Goal: Task Accomplishment & Management: Manage account settings

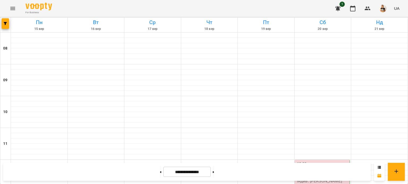
scroll to position [177, 0]
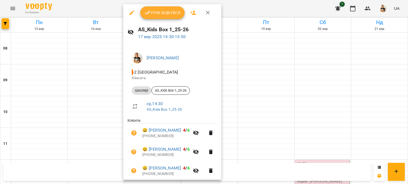
click at [155, 10] on span "Урок відбувся" at bounding box center [162, 13] width 36 height 6
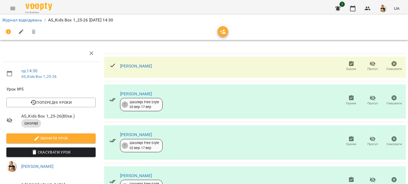
scroll to position [88, 0]
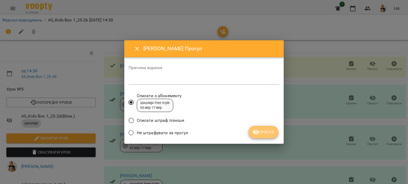
click at [260, 133] on span "Прогул" at bounding box center [262, 132] width 21 height 6
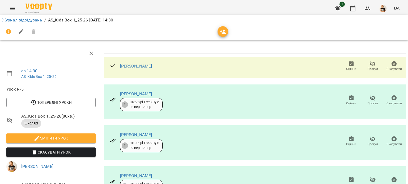
scroll to position [0, 0]
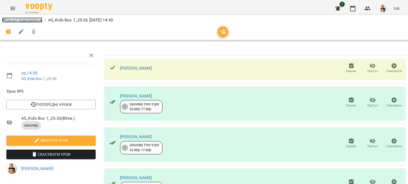
click at [31, 18] on link "Журнал відвідувань" at bounding box center [22, 20] width 40 height 5
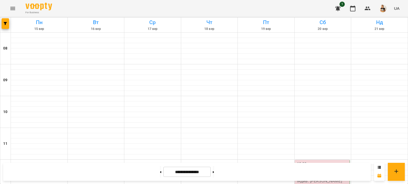
scroll to position [232, 0]
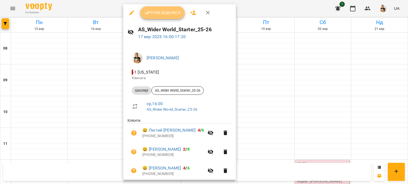
click at [151, 17] on button "Урок відбувся" at bounding box center [162, 12] width 45 height 13
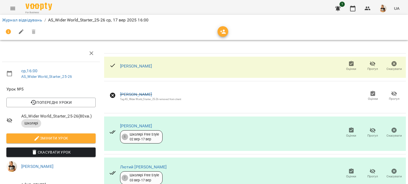
scroll to position [124, 0]
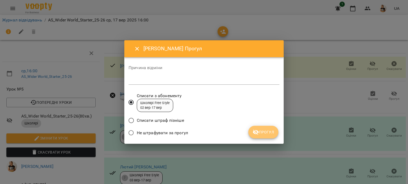
click at [270, 132] on span "Прогул" at bounding box center [262, 132] width 21 height 6
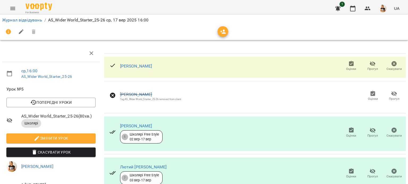
scroll to position [0, 0]
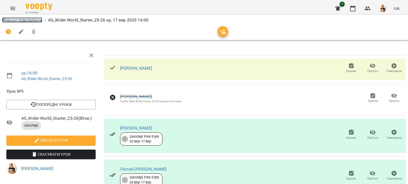
click at [22, 21] on link "Журнал відвідувань" at bounding box center [22, 20] width 40 height 5
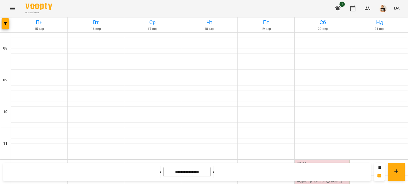
scroll to position [286, 0]
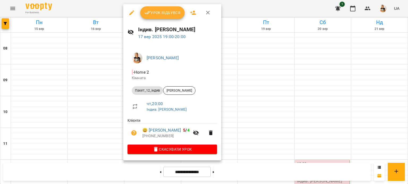
click at [157, 16] on button "Урок відбувся" at bounding box center [162, 12] width 45 height 13
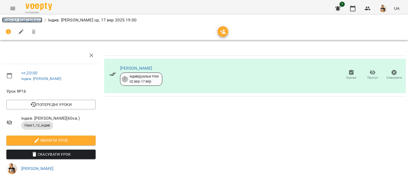
click at [21, 21] on link "Журнал відвідувань" at bounding box center [22, 20] width 40 height 5
